Goal: Information Seeking & Learning: Learn about a topic

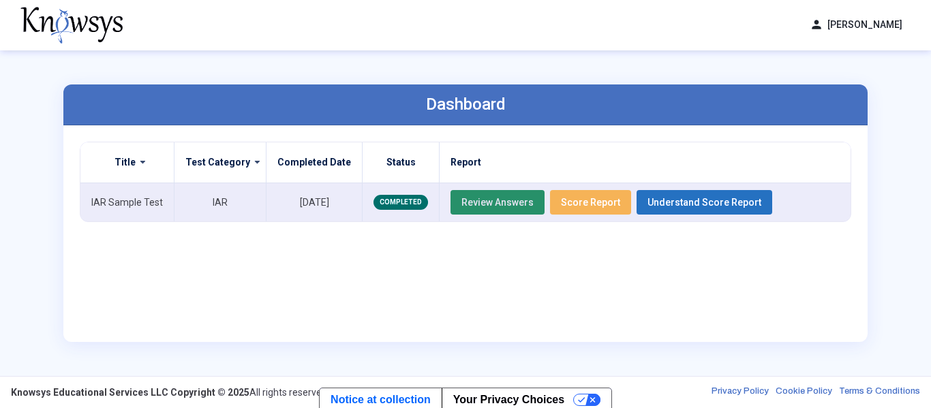
click at [519, 196] on button "Review Answers" at bounding box center [498, 202] width 94 height 25
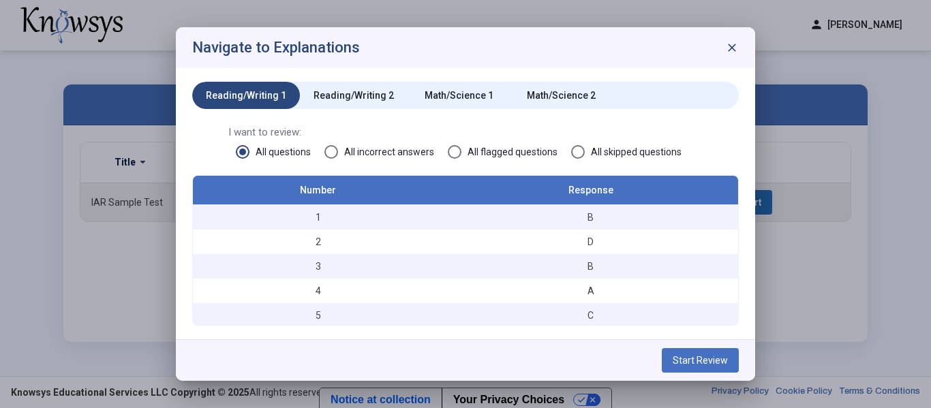
click at [479, 94] on div "Math/Science 1" at bounding box center [459, 96] width 69 height 14
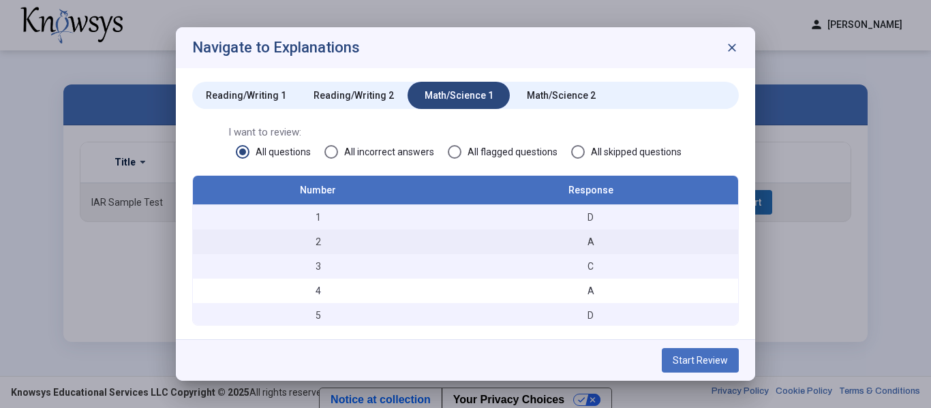
click at [383, 232] on td "2" at bounding box center [318, 242] width 250 height 25
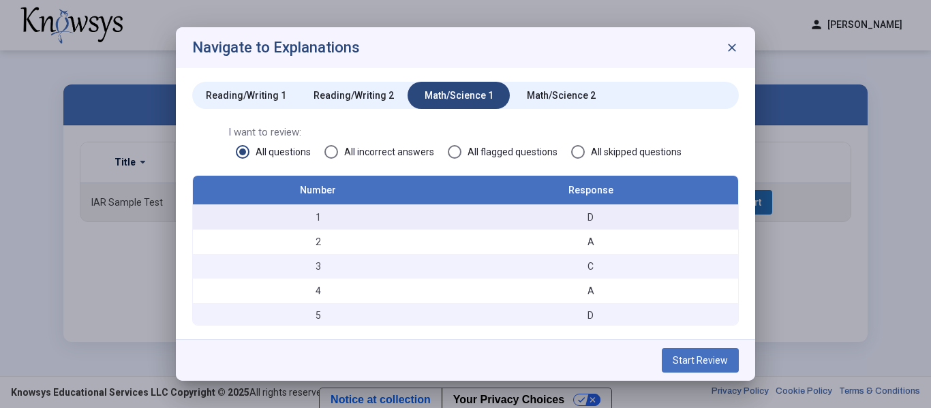
click at [546, 220] on div "D" at bounding box center [591, 218] width 282 height 14
click at [709, 359] on span "Start Review" at bounding box center [700, 360] width 55 height 11
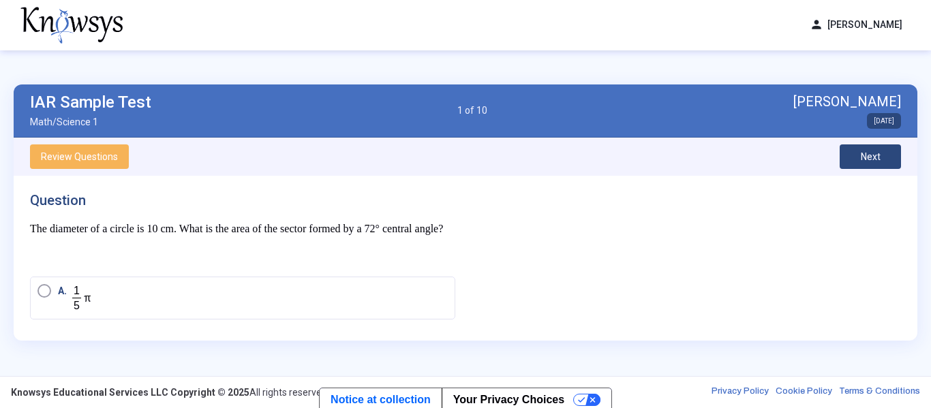
click at [878, 159] on span "Next" at bounding box center [871, 156] width 20 height 11
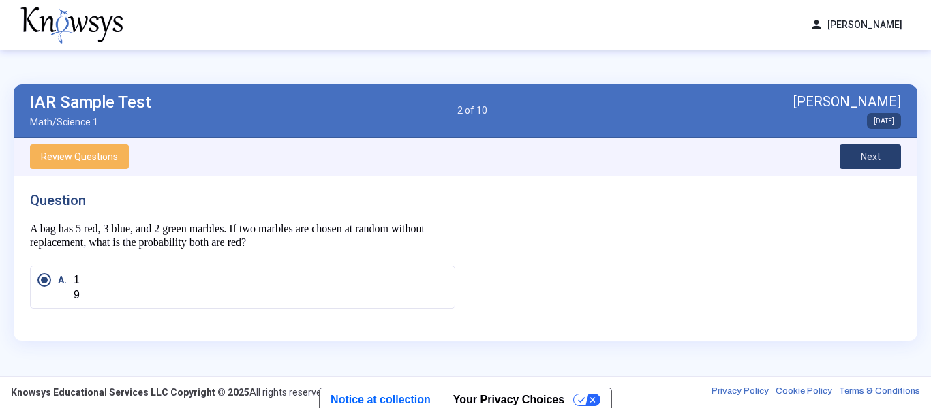
click at [880, 158] on span "Next" at bounding box center [871, 156] width 20 height 11
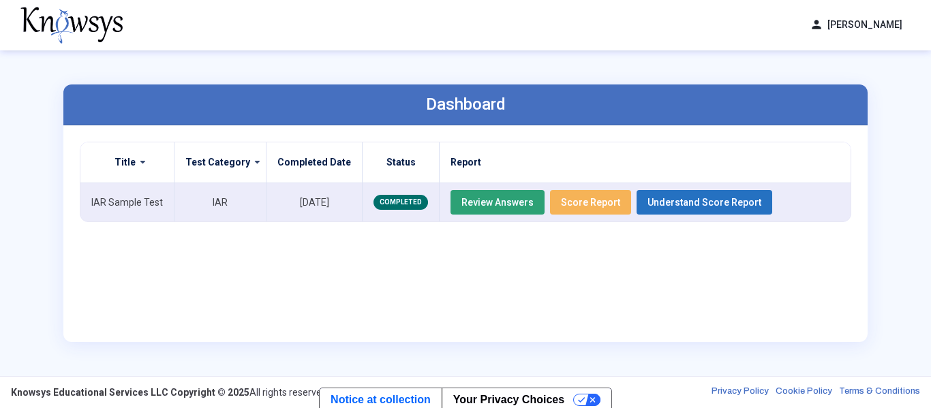
click at [501, 201] on span "Review Answers" at bounding box center [498, 202] width 72 height 11
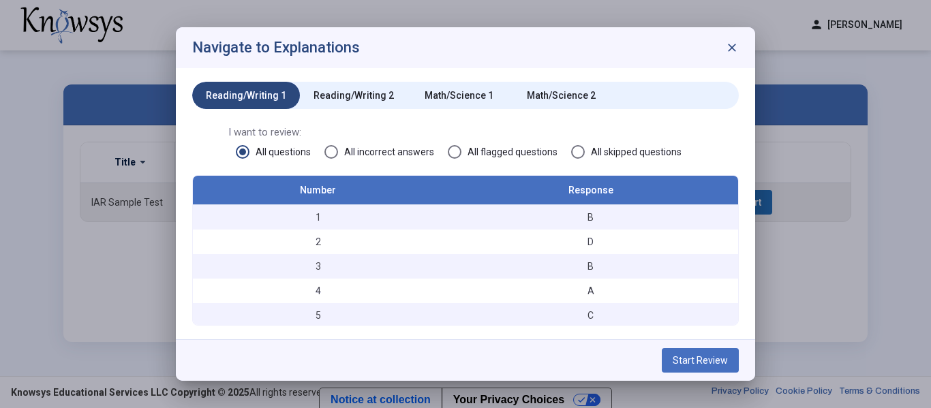
click at [453, 107] on div "Math/Science 1" at bounding box center [459, 95] width 102 height 27
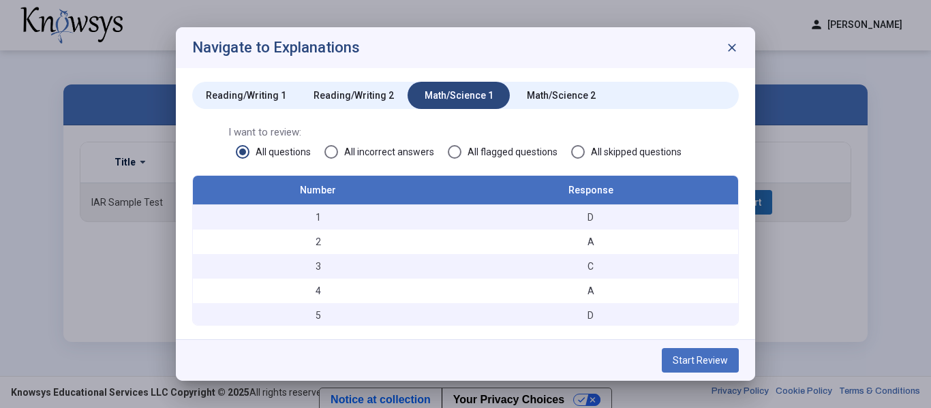
click at [691, 362] on span "Start Review" at bounding box center [700, 360] width 55 height 11
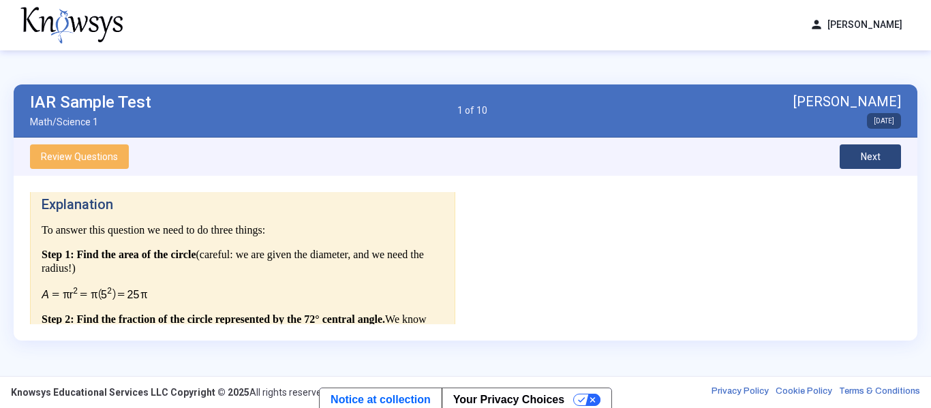
scroll to position [297, 0]
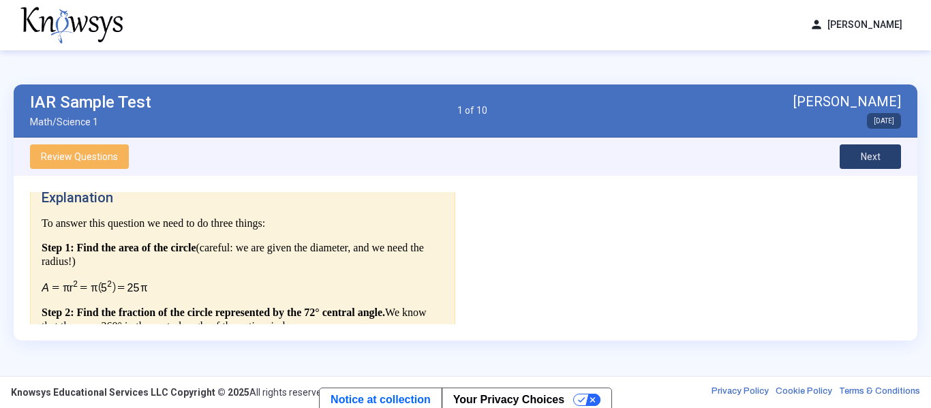
click at [871, 158] on span "Next" at bounding box center [871, 156] width 20 height 11
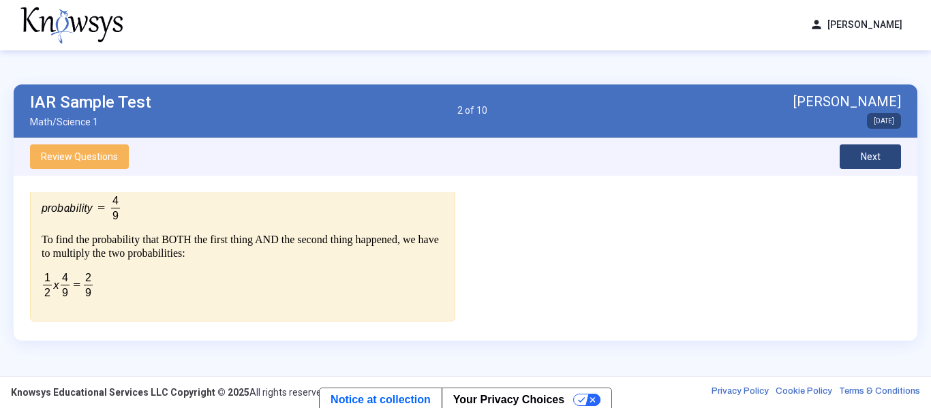
scroll to position [631, 0]
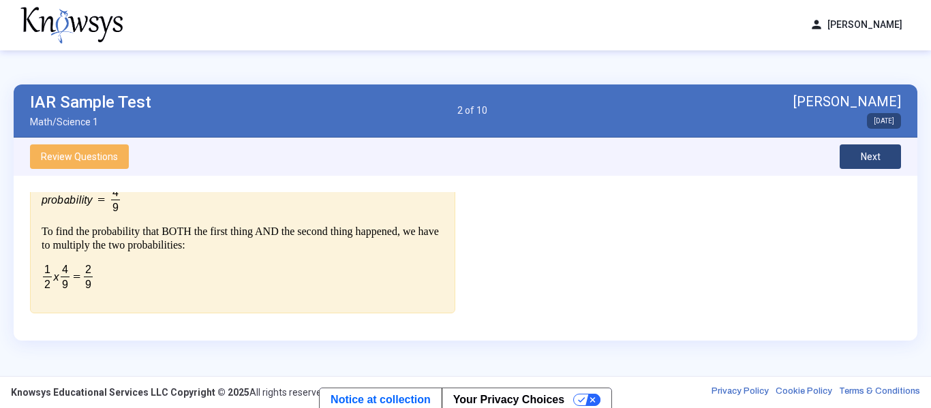
click at [865, 163] on button "Next" at bounding box center [870, 157] width 61 height 25
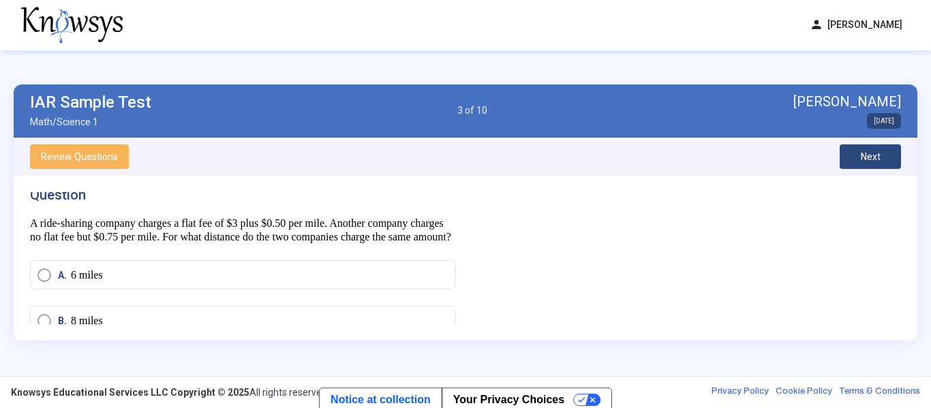
scroll to position [0, 0]
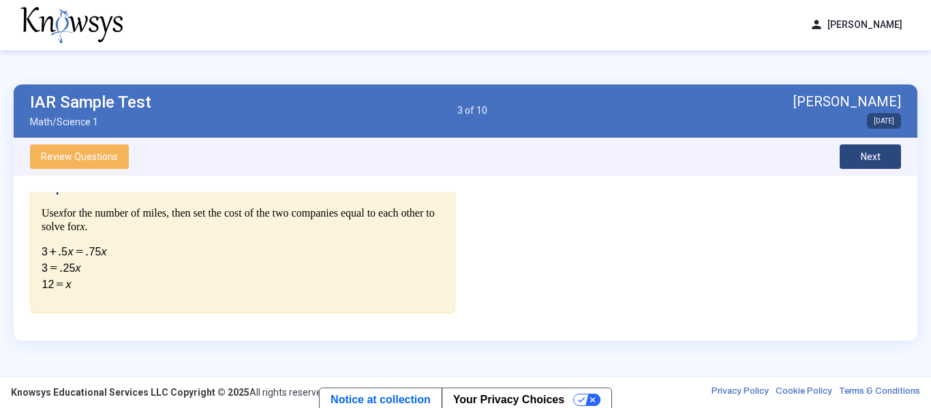
click at [372, 270] on p at bounding box center [243, 268] width 402 height 46
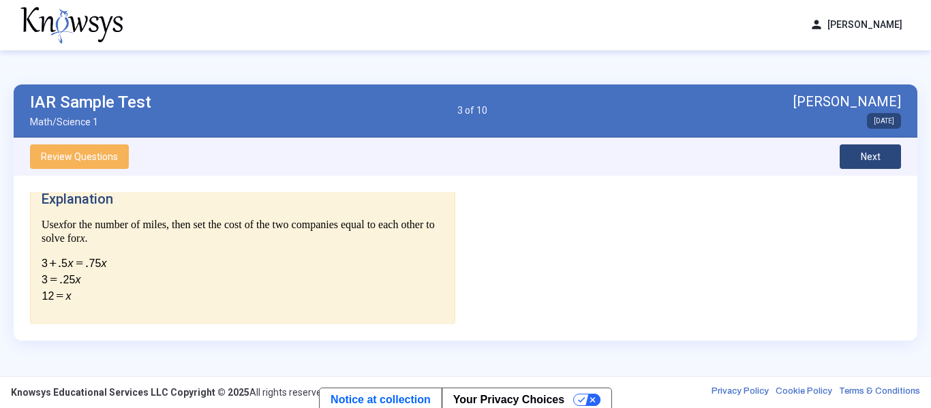
scroll to position [295, 0]
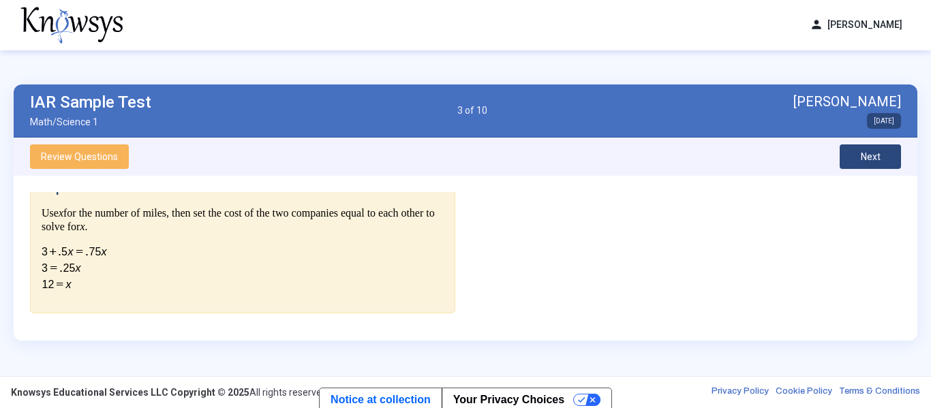
click at [871, 163] on button "Next" at bounding box center [870, 157] width 61 height 25
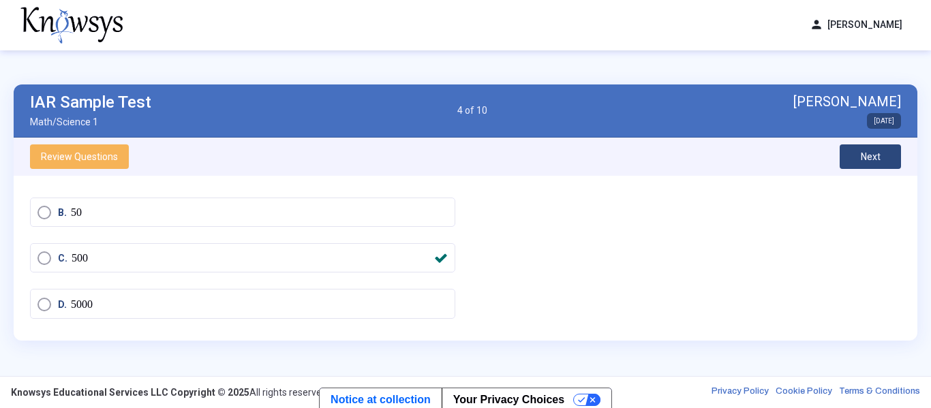
scroll to position [84, 0]
click at [893, 161] on button "Next" at bounding box center [870, 157] width 61 height 25
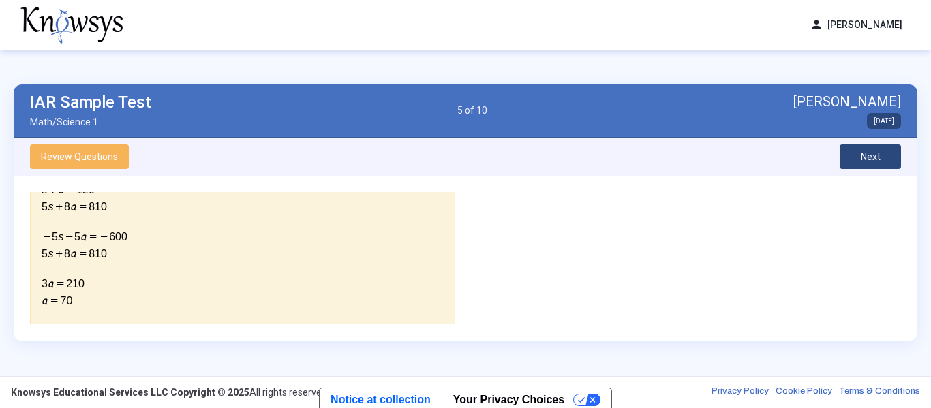
scroll to position [462, 0]
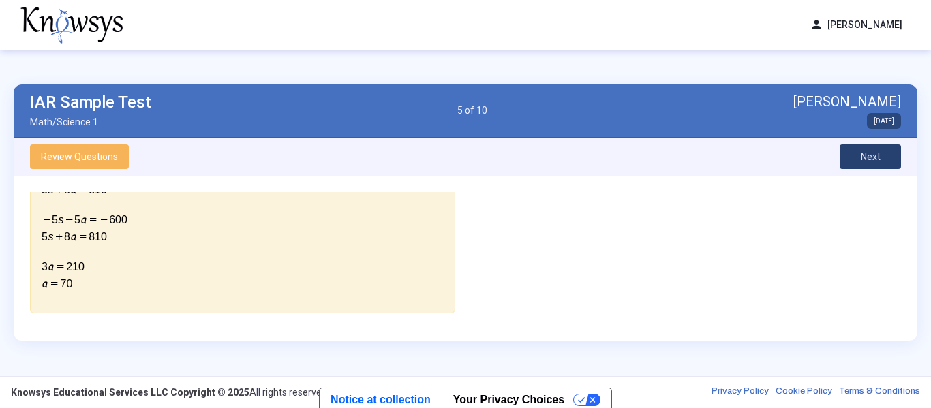
click at [874, 150] on button "Next" at bounding box center [870, 157] width 61 height 25
